Goal: Task Accomplishment & Management: Use online tool/utility

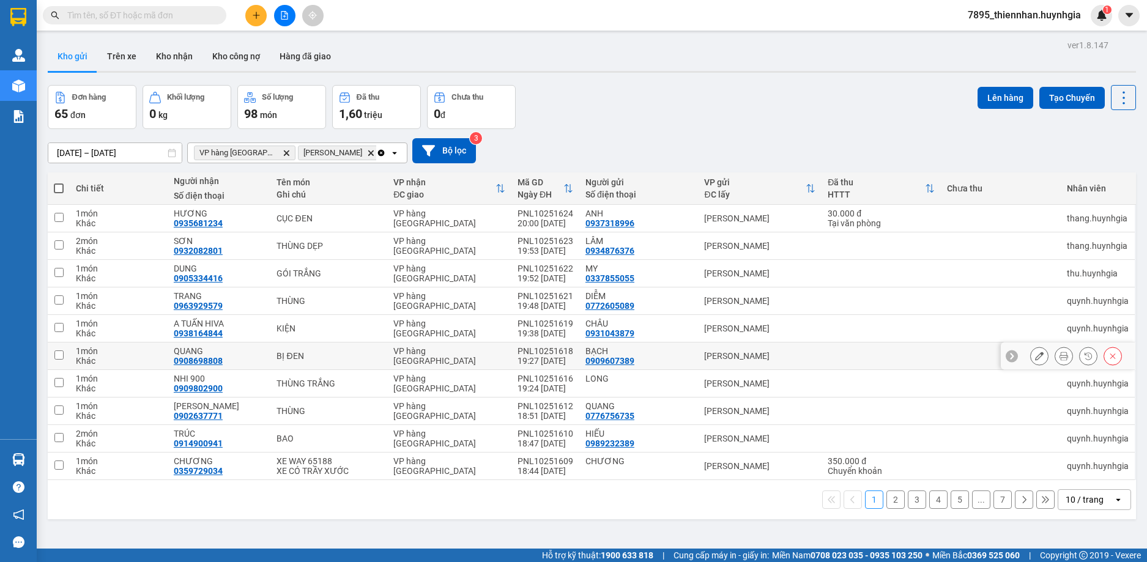
scroll to position [56, 0]
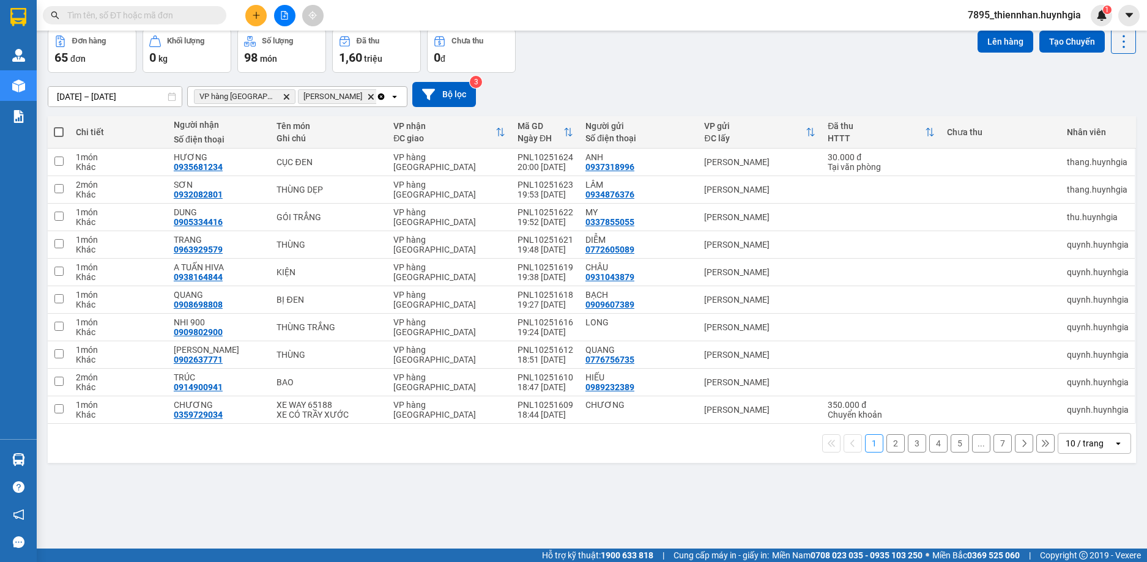
click at [843, 444] on div "10 / trang" at bounding box center [1085, 444] width 38 height 12
click at [843, 419] on span "100 / trang" at bounding box center [1080, 417] width 44 height 12
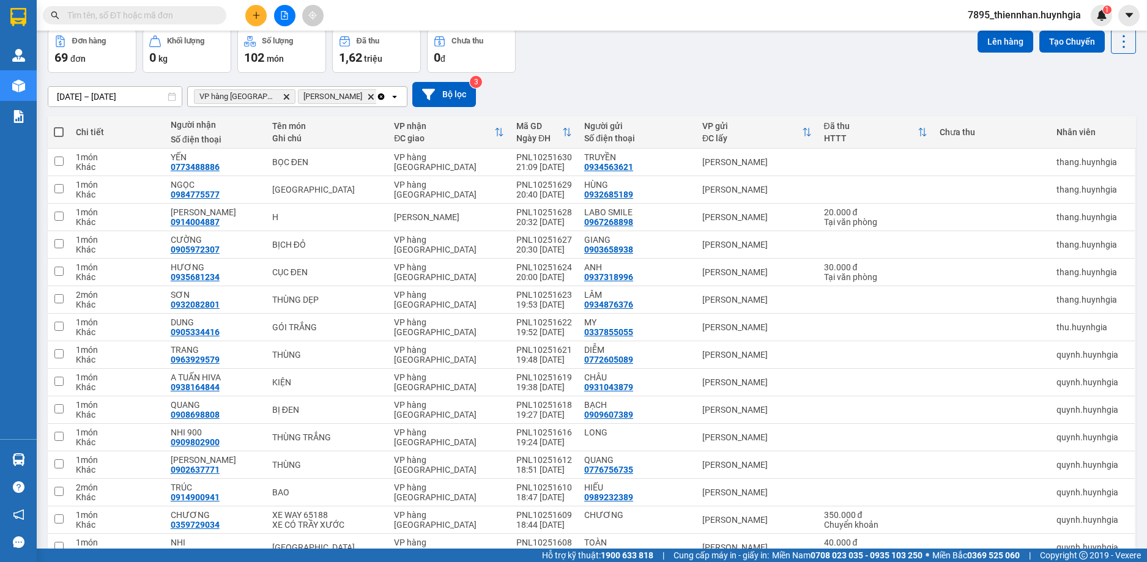
click at [368, 96] on icon "Diên Khánh, close by backspace" at bounding box center [371, 97] width 6 height 6
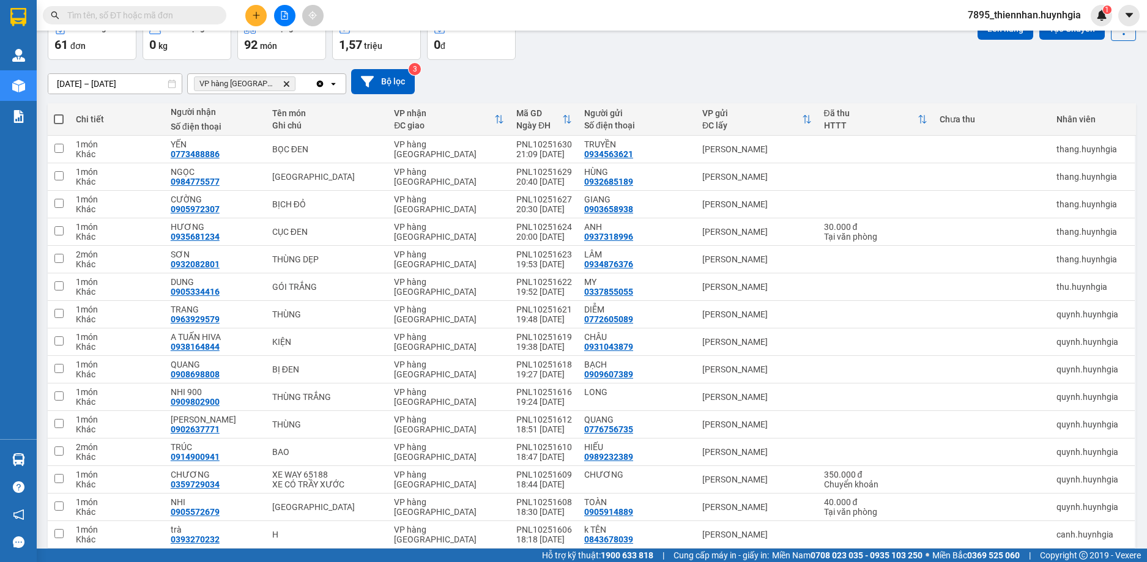
scroll to position [8, 0]
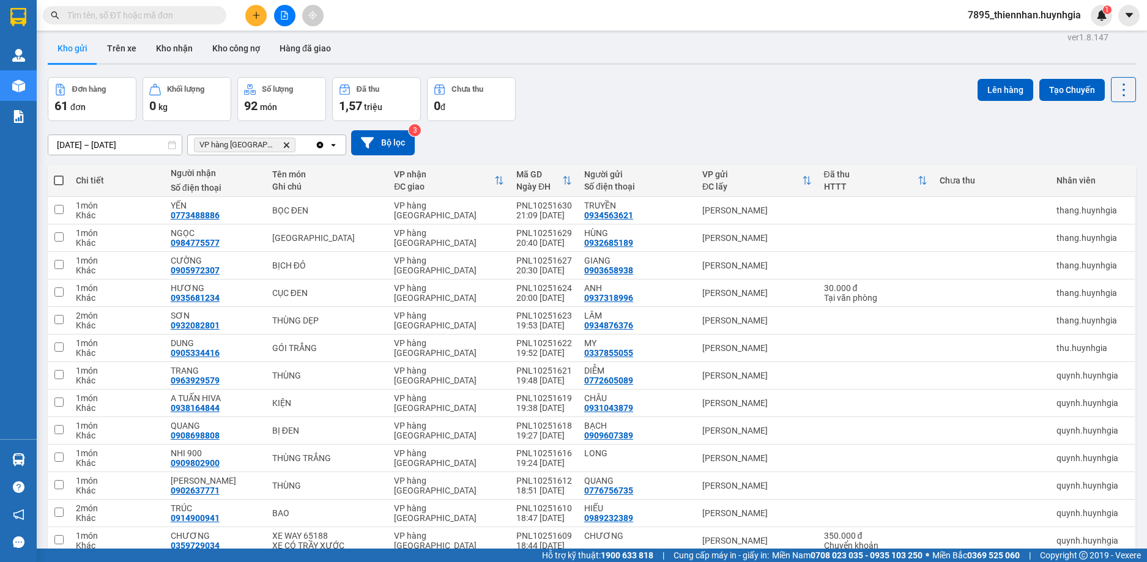
click at [843, 16] on span "7895_thiennhan.huynhgia" at bounding box center [1024, 14] width 133 height 15
click at [843, 41] on span "Đăng xuất" at bounding box center [1030, 37] width 107 height 13
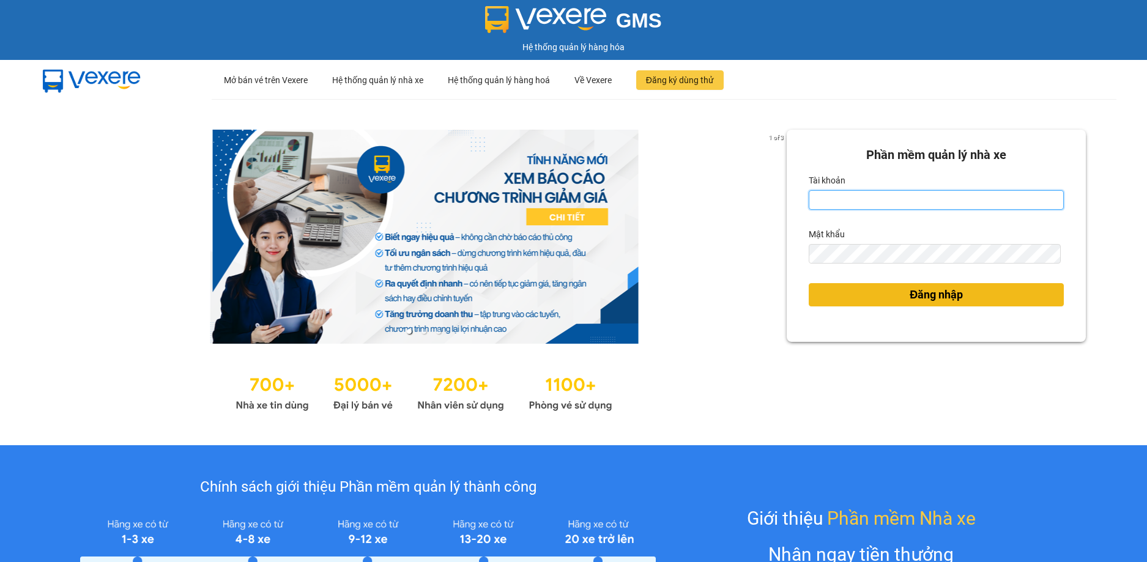
type input "thiennhan.huynhgia"
click at [967, 289] on button "Đăng nhập" at bounding box center [936, 294] width 255 height 23
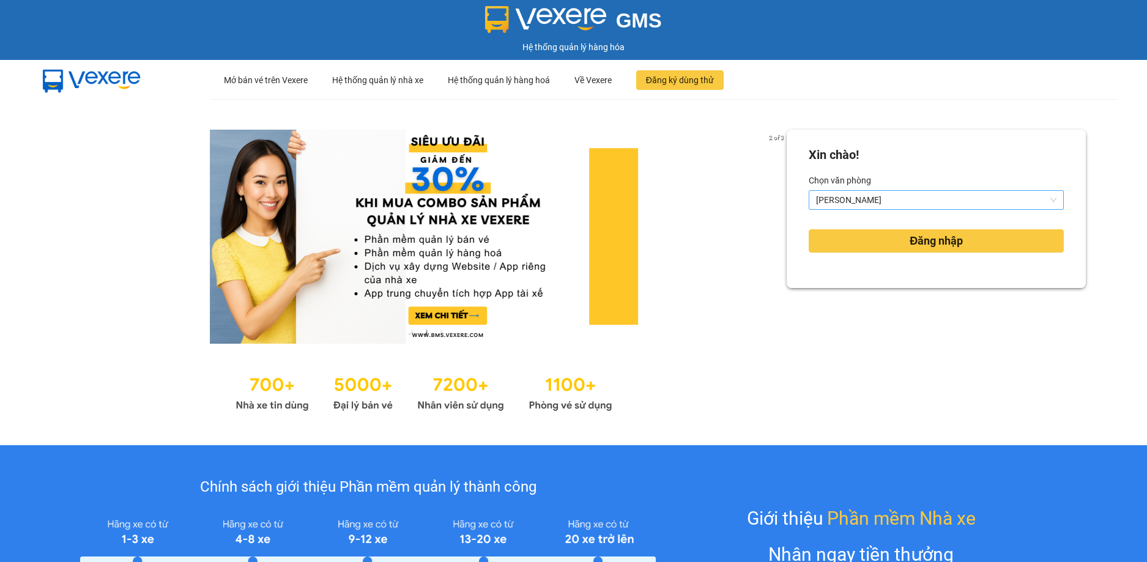
click at [940, 196] on span "[PERSON_NAME]" at bounding box center [936, 200] width 240 height 18
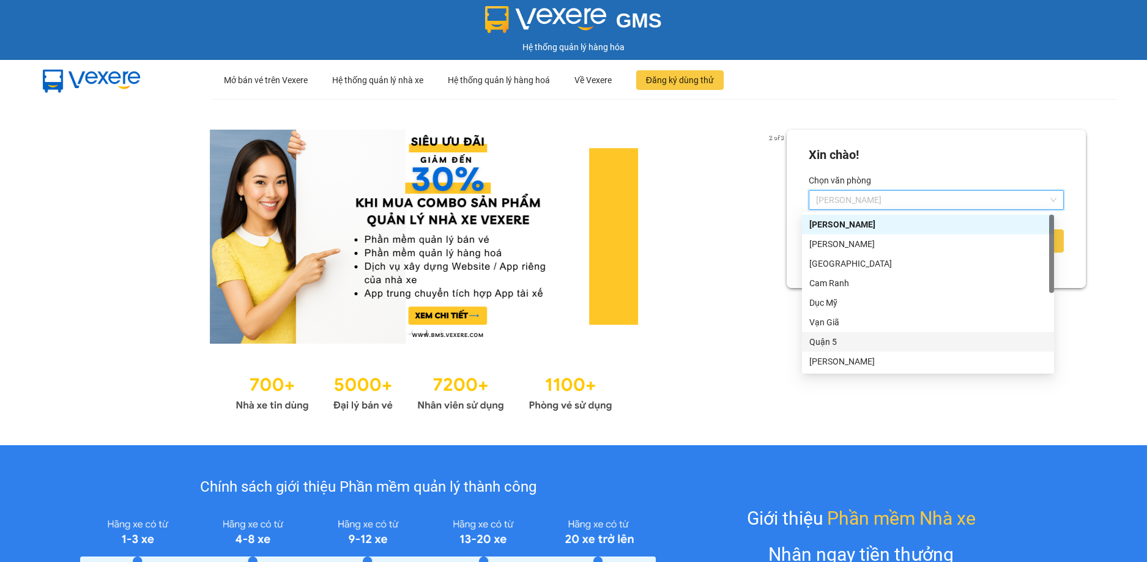
click at [863, 346] on div "Quận 5" at bounding box center [928, 341] width 237 height 13
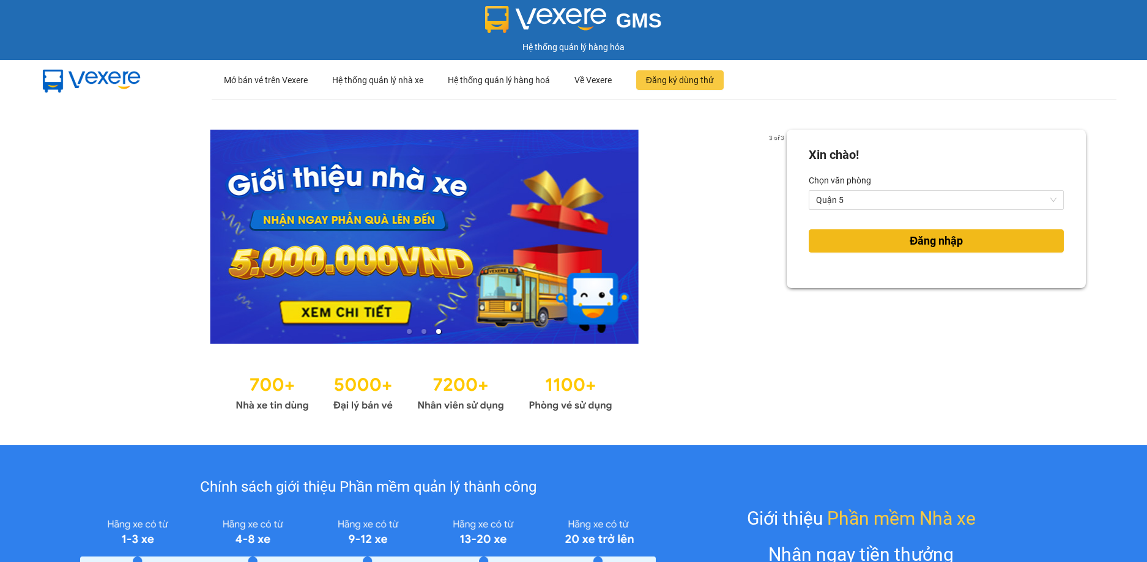
click at [910, 245] on span "Đăng nhập" at bounding box center [936, 241] width 53 height 17
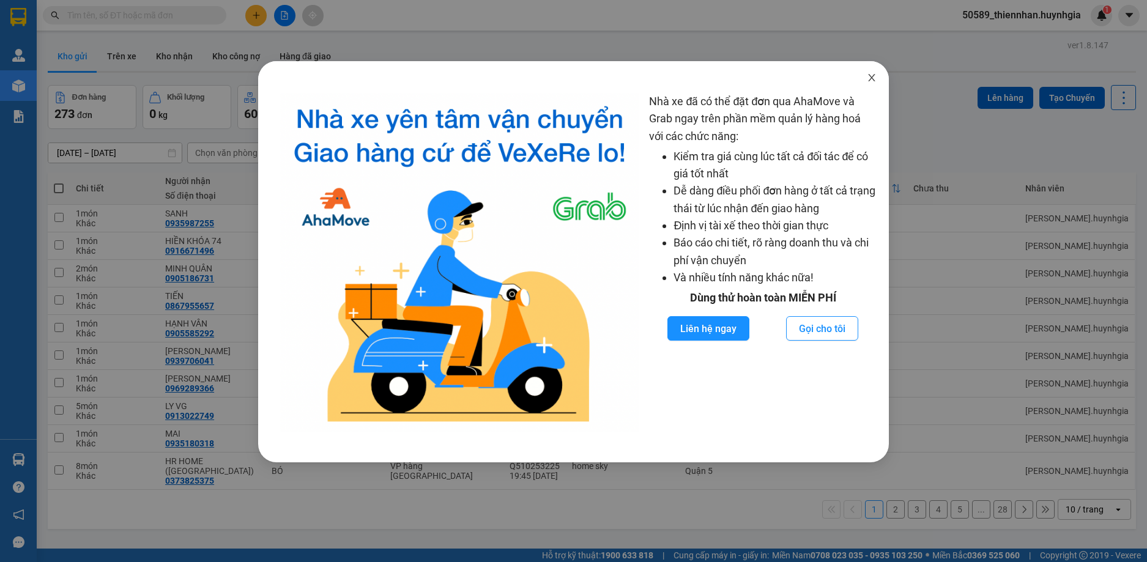
click at [874, 78] on icon "close" at bounding box center [872, 78] width 10 height 10
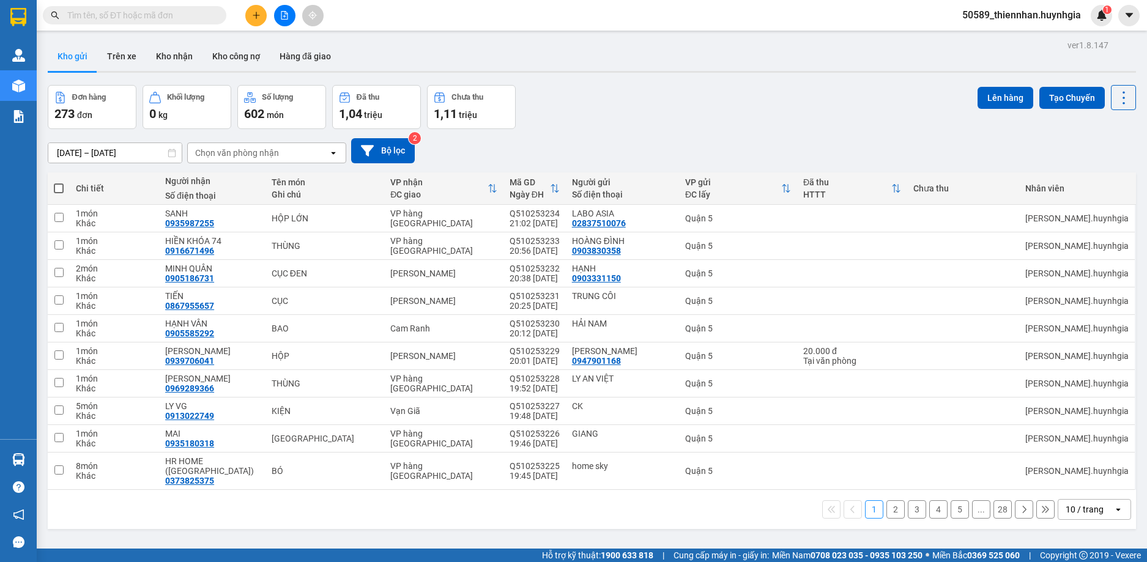
click at [335, 154] on icon "open" at bounding box center [334, 153] width 10 height 10
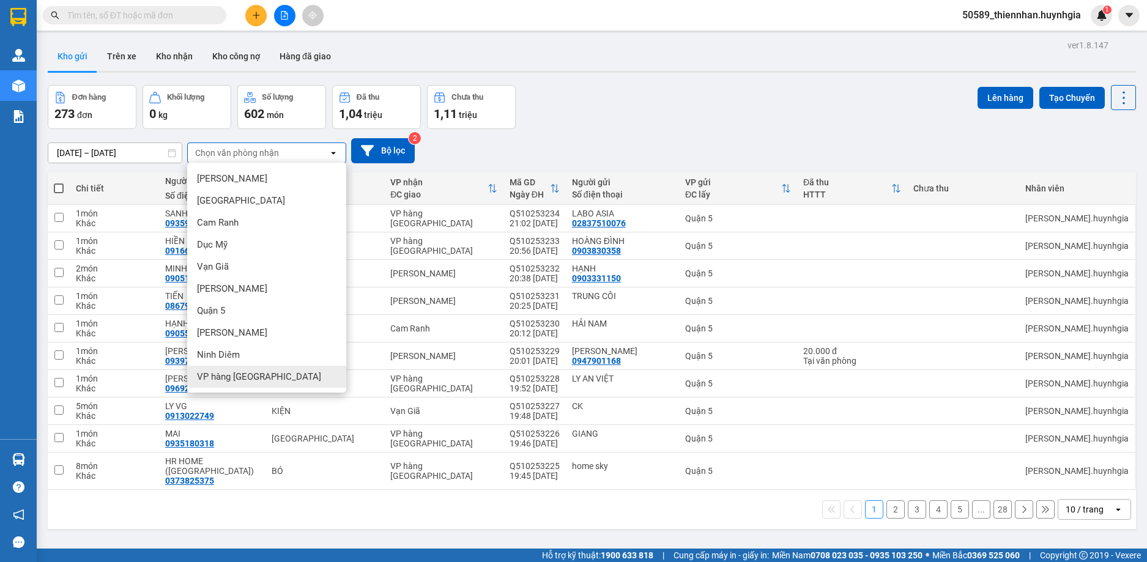
click at [253, 379] on span "VP hàng [GEOGRAPHIC_DATA]" at bounding box center [259, 377] width 124 height 12
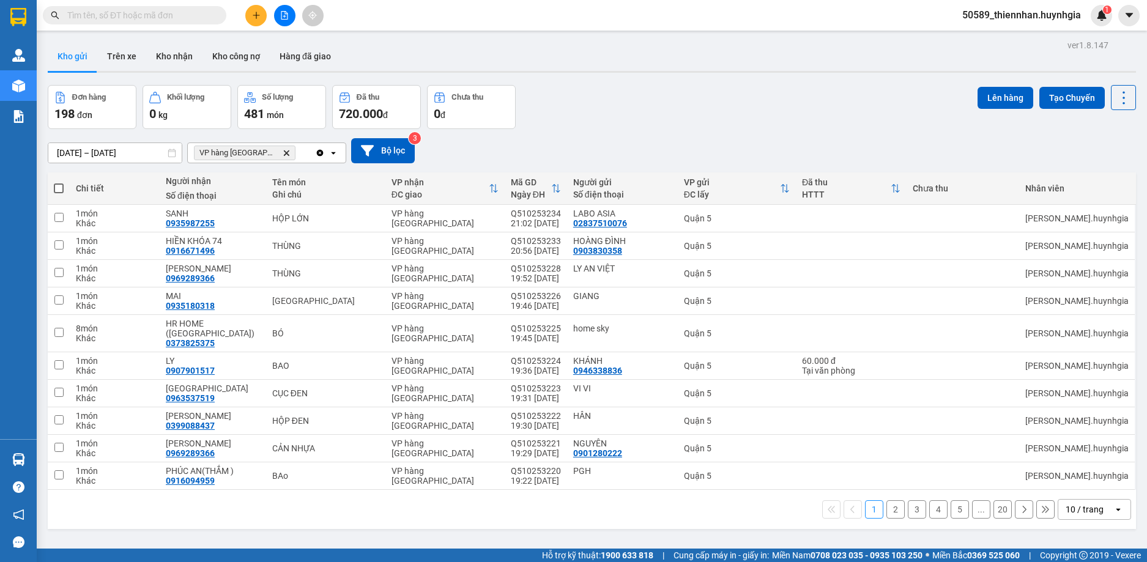
click at [1114, 505] on icon "open" at bounding box center [1119, 510] width 10 height 10
click at [1085, 478] on span "100 / trang" at bounding box center [1080, 473] width 44 height 12
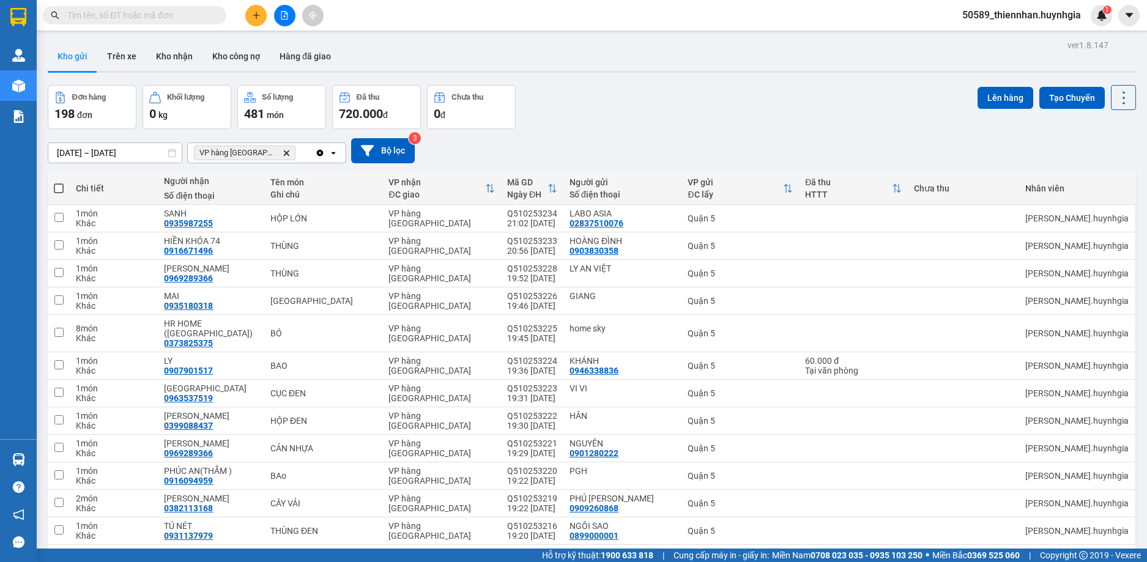
click at [330, 154] on icon "open" at bounding box center [334, 153] width 10 height 10
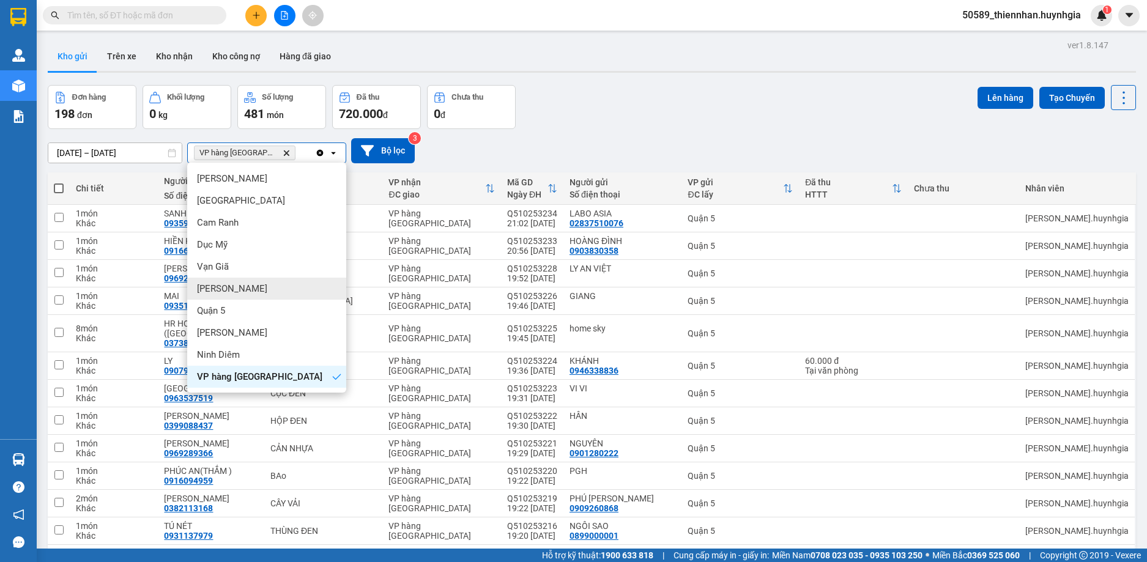
click at [253, 289] on div "[PERSON_NAME]" at bounding box center [266, 289] width 159 height 22
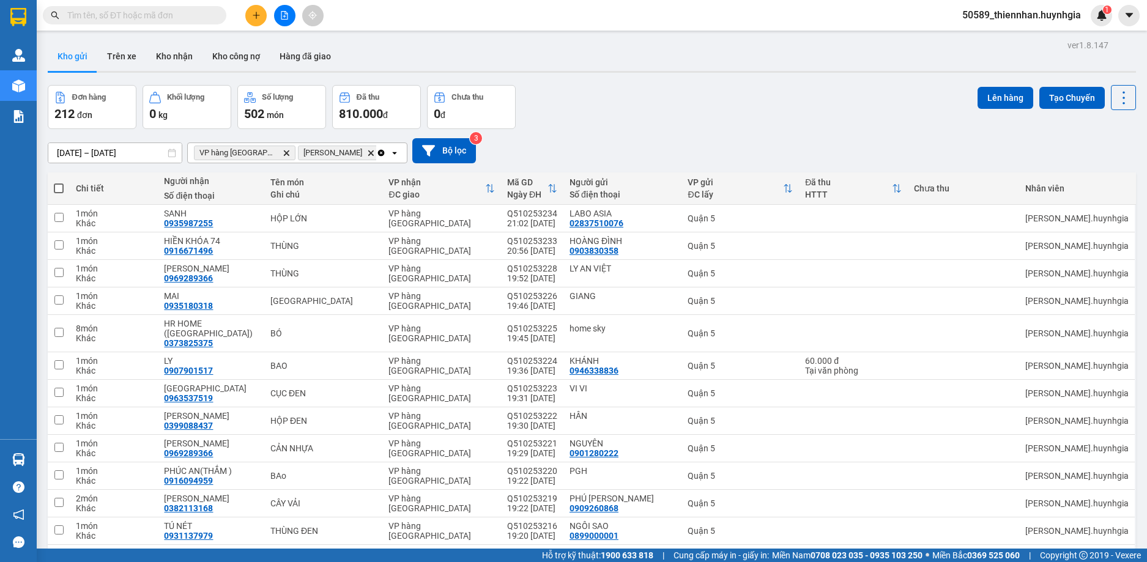
click at [368, 153] on icon "Diên Khánh, close by backspace" at bounding box center [371, 153] width 6 height 6
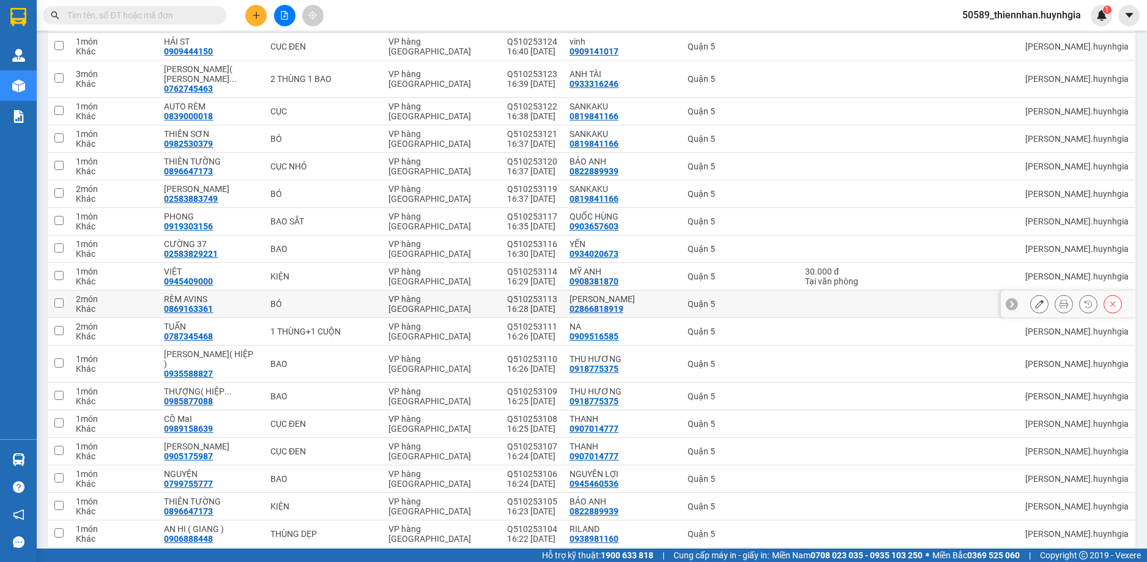
scroll to position [2448, 0]
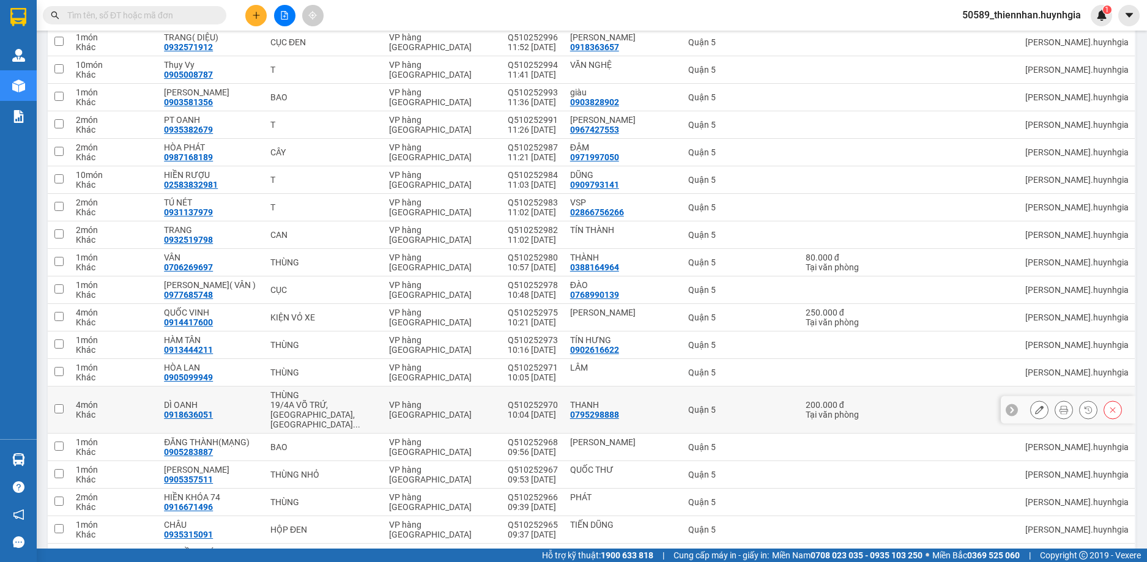
scroll to position [2415, 0]
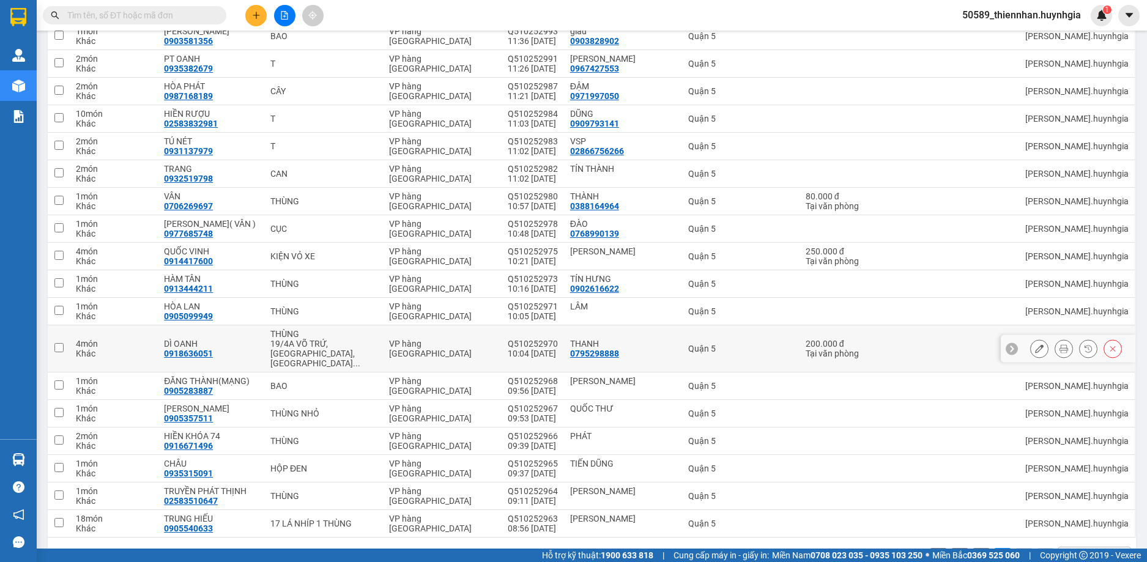
click at [252, 339] on div "DÌ OANH 0918636051" at bounding box center [211, 349] width 94 height 20
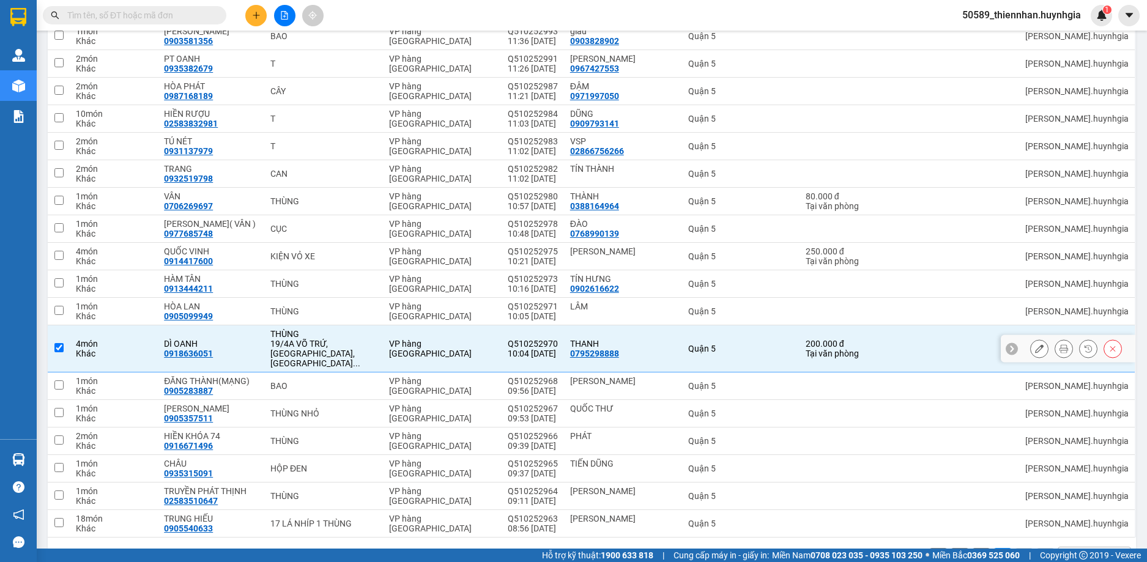
click at [252, 339] on div "DÌ OANH 0918636051" at bounding box center [211, 349] width 94 height 20
checkbox input "false"
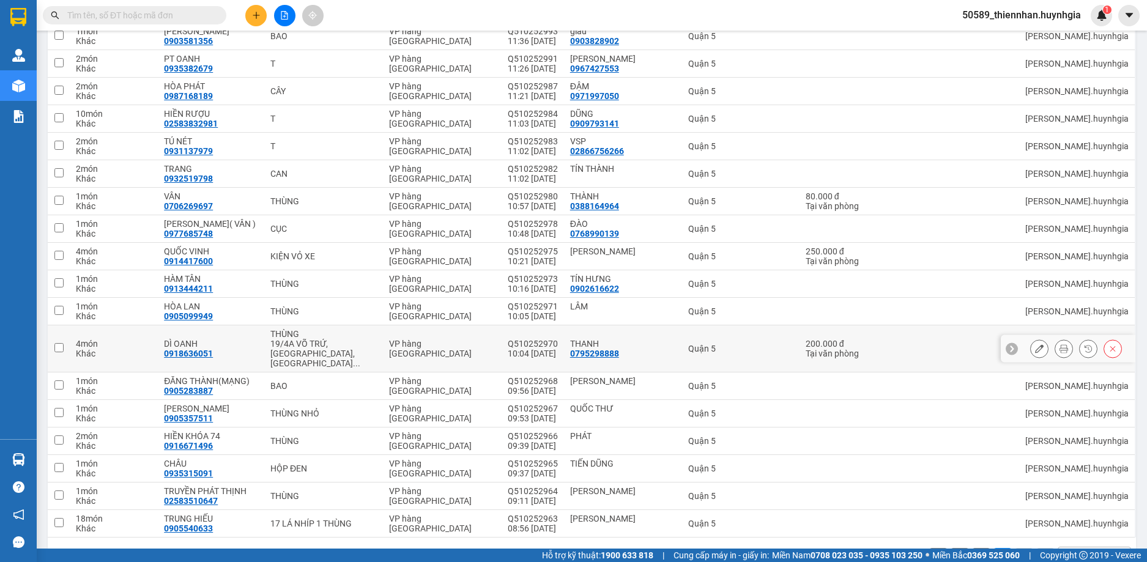
click at [1035, 345] on icon at bounding box center [1039, 349] width 9 height 9
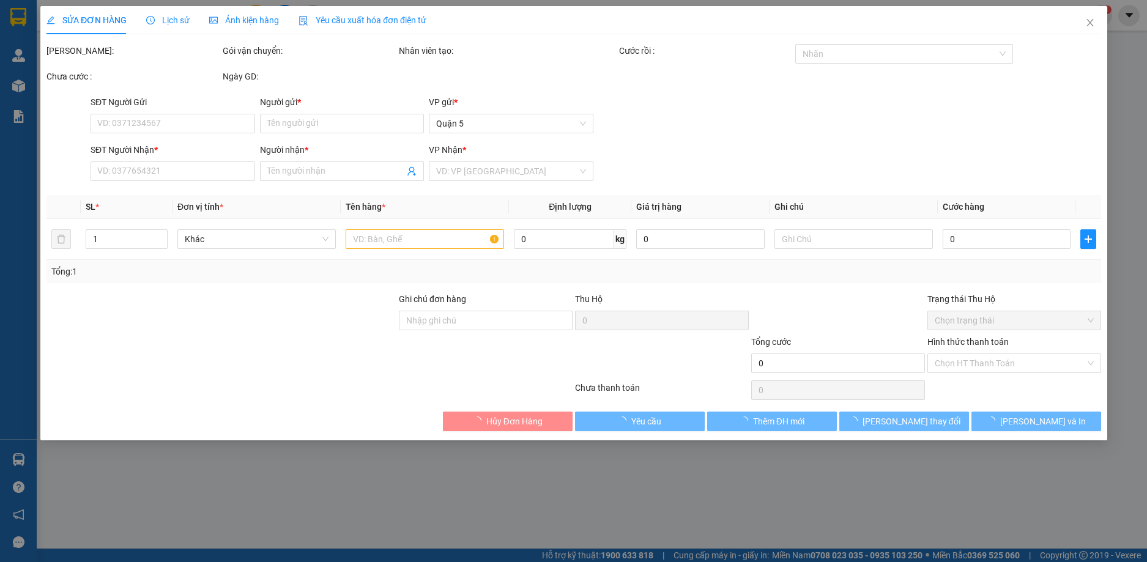
type input "0795298888"
type input "THANH"
type input "0918636051"
type input "DÌ OANH"
type input "200.000"
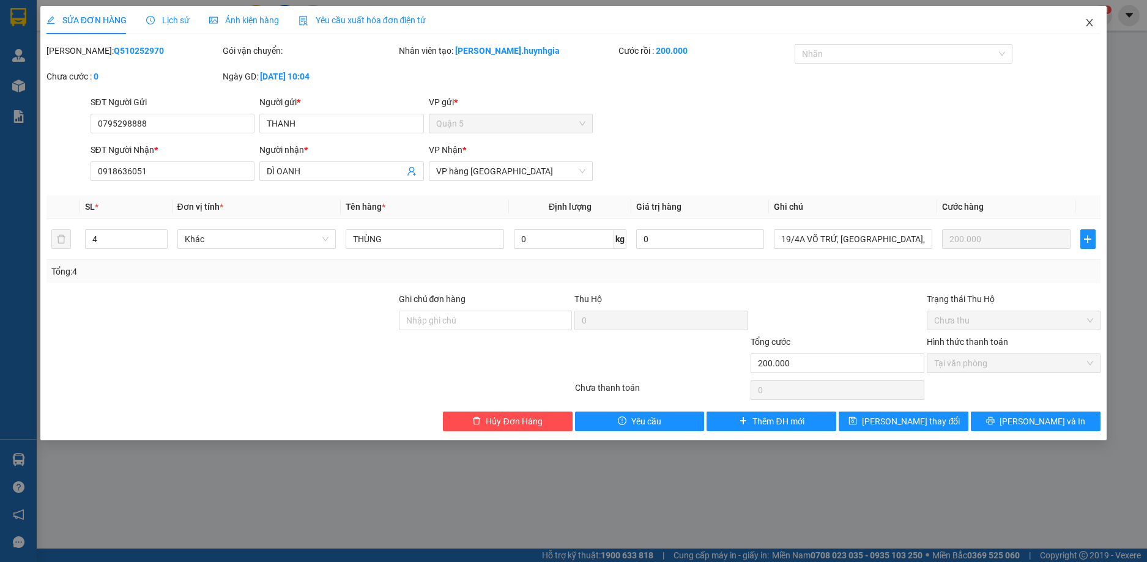
click at [1091, 20] on icon "close" at bounding box center [1090, 23] width 10 height 10
click at [1092, 21] on div "50589_thiennhan.huynhgia 1" at bounding box center [1033, 15] width 160 height 21
click at [1089, 21] on span "50589_thiennhan.huynhgia" at bounding box center [1022, 14] width 138 height 15
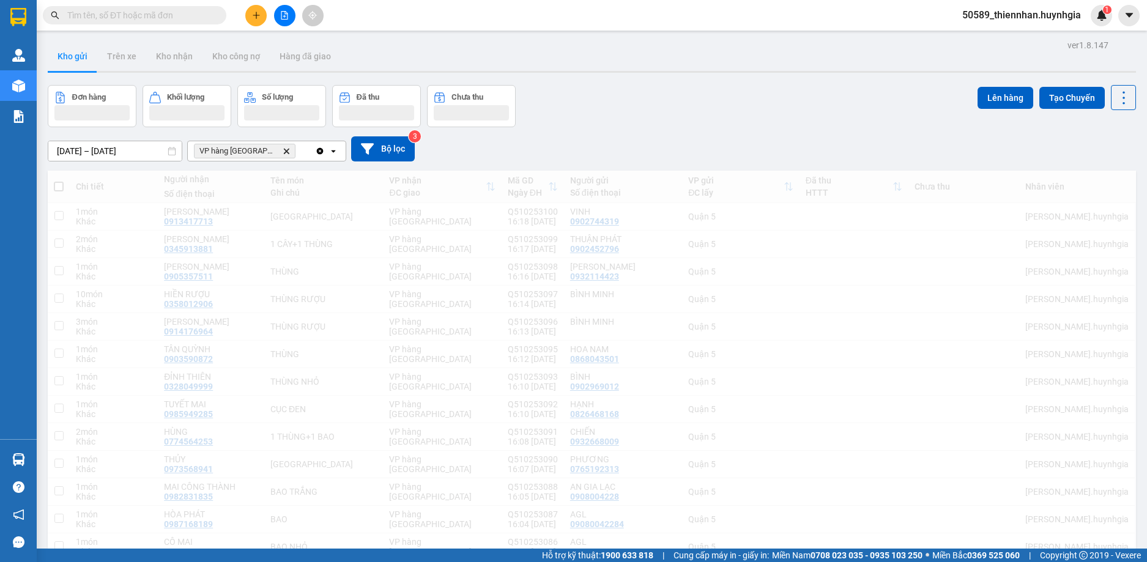
drag, startPoint x: 1088, startPoint y: 21, endPoint x: 225, endPoint y: 1, distance: 863.0
click at [1088, 24] on body "Kết quả tìm kiếm ( 0 ) Bộ lọc No Data 50589_thiennhan.huynhgia 1 Quản [PERSON_N…" at bounding box center [573, 281] width 1147 height 562
